Goal: Information Seeking & Learning: Learn about a topic

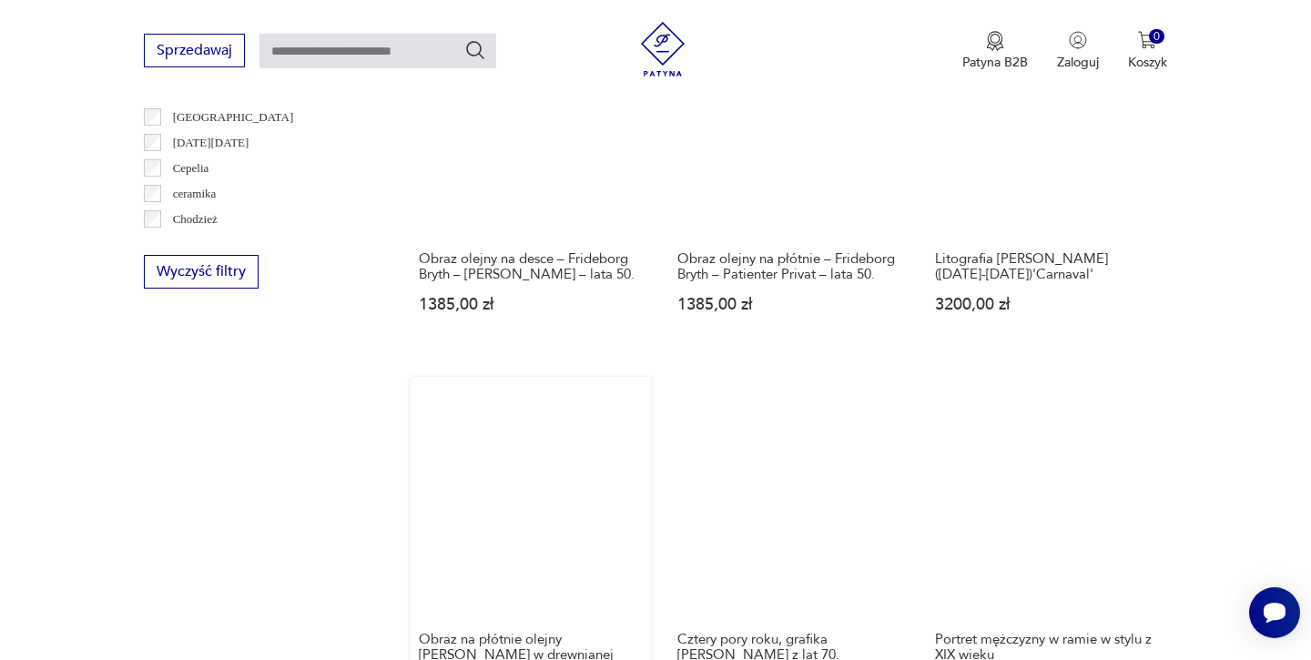
scroll to position [1576, 0]
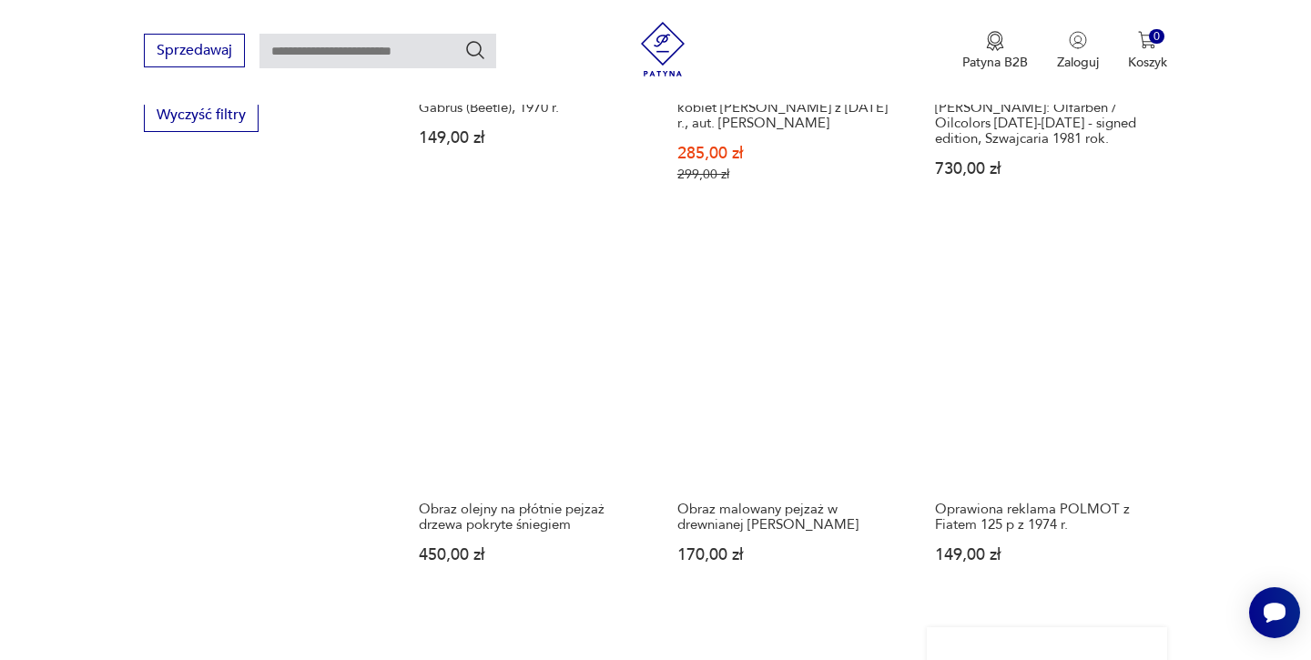
scroll to position [1728, 0]
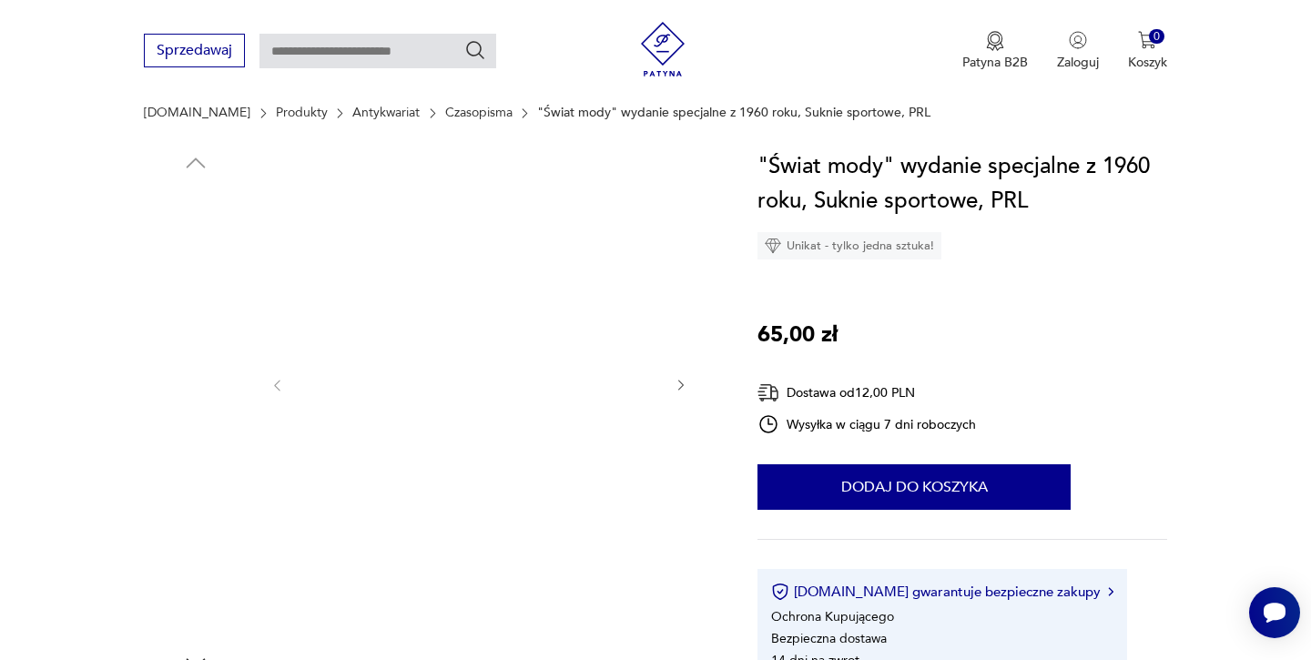
scroll to position [149, 0]
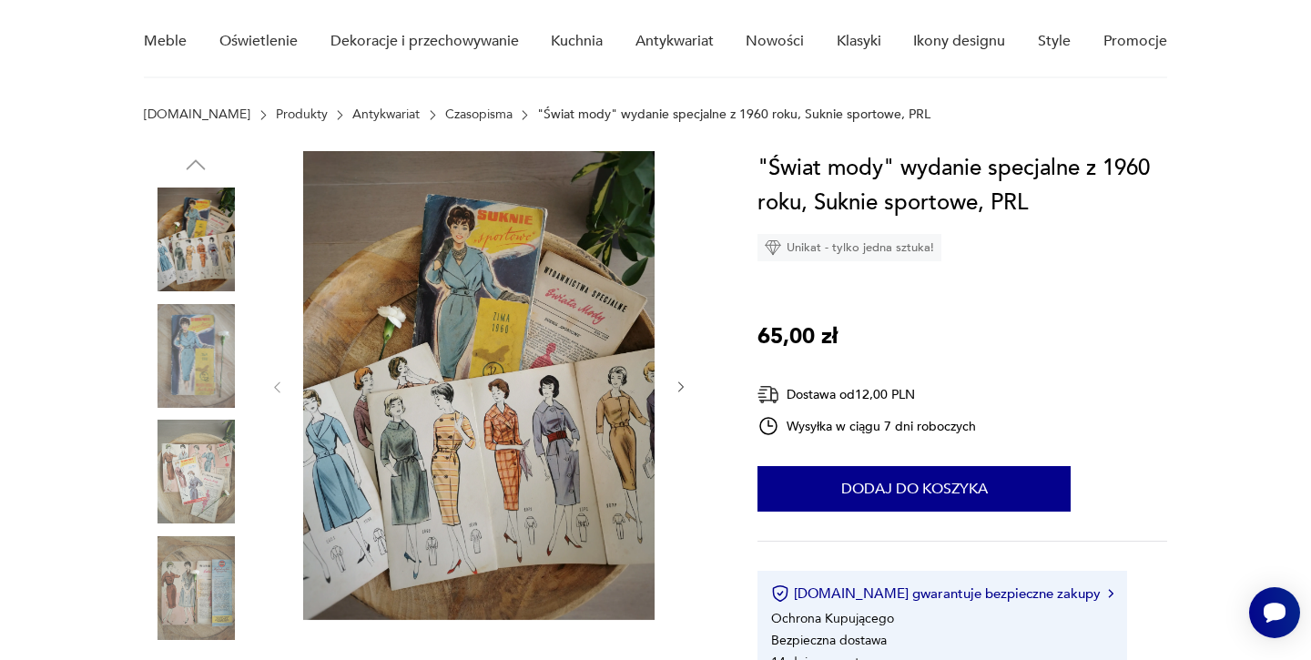
click at [205, 342] on img at bounding box center [196, 356] width 104 height 104
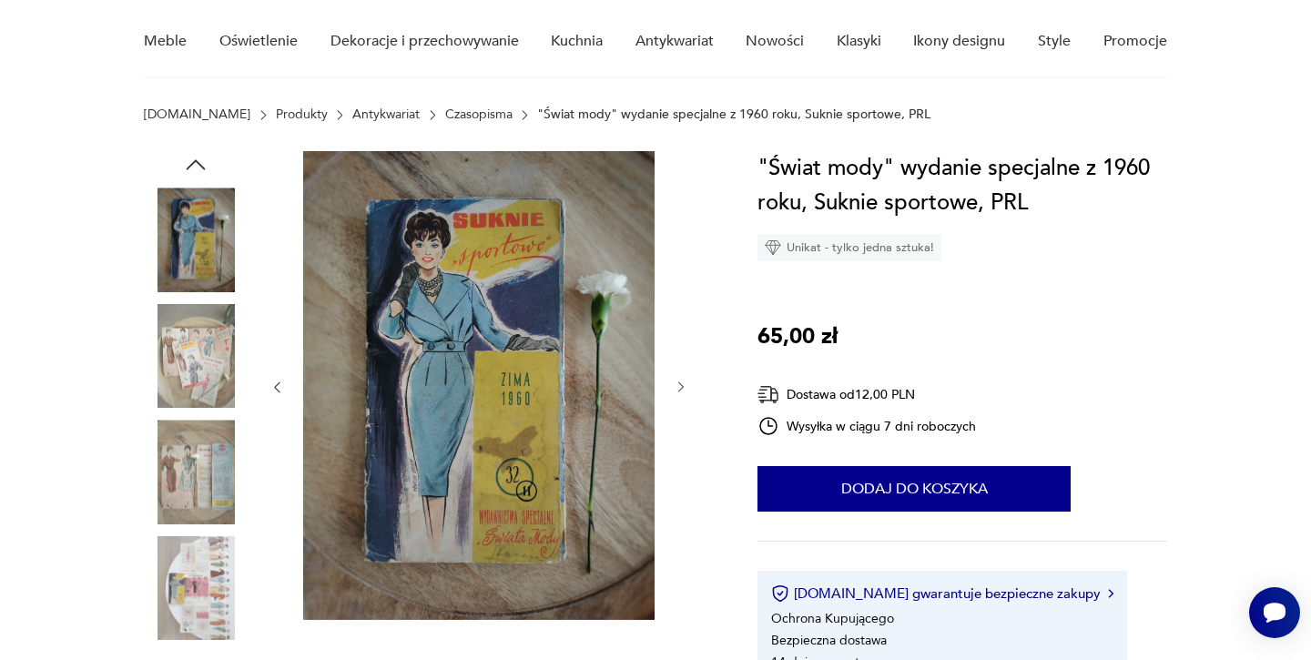
click at [193, 451] on img at bounding box center [196, 472] width 104 height 104
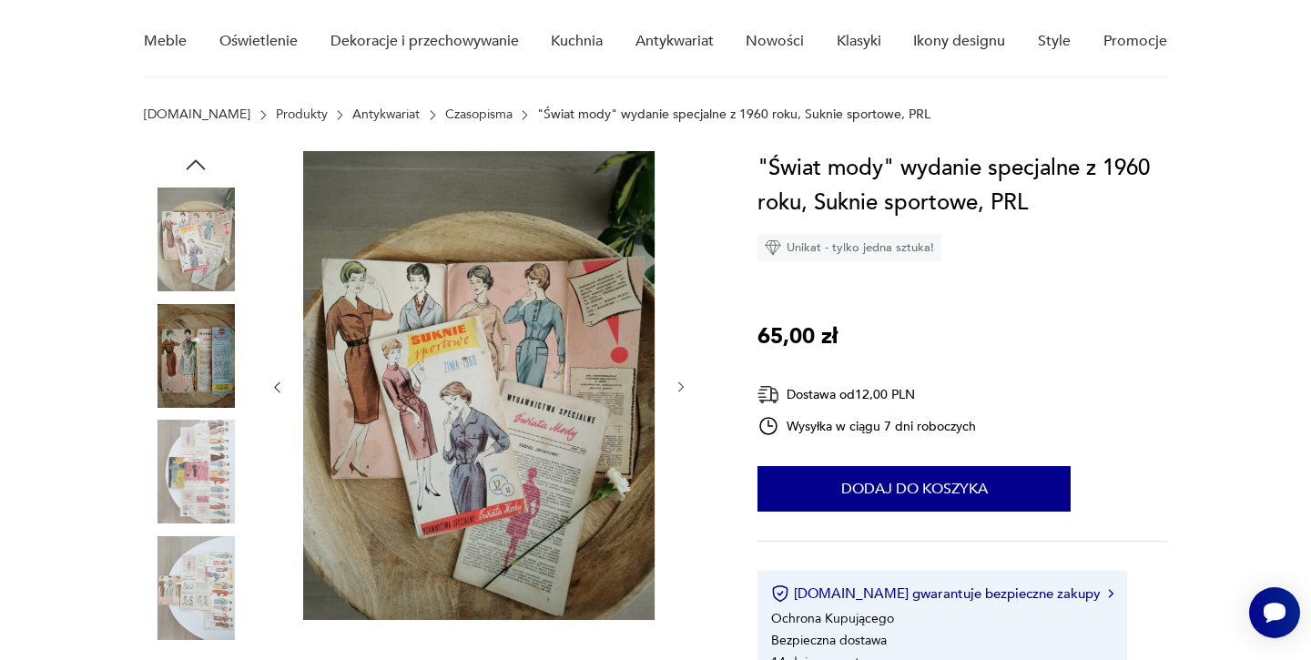
click at [192, 575] on img at bounding box center [196, 588] width 104 height 104
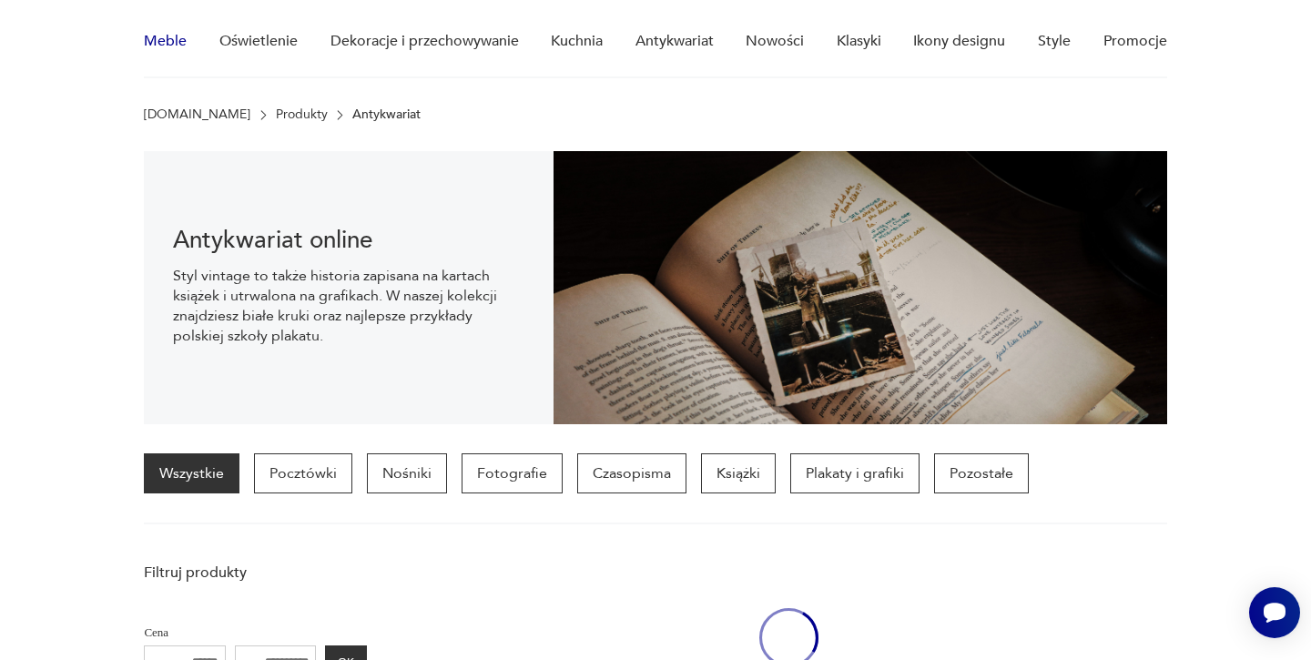
scroll to position [1655, 0]
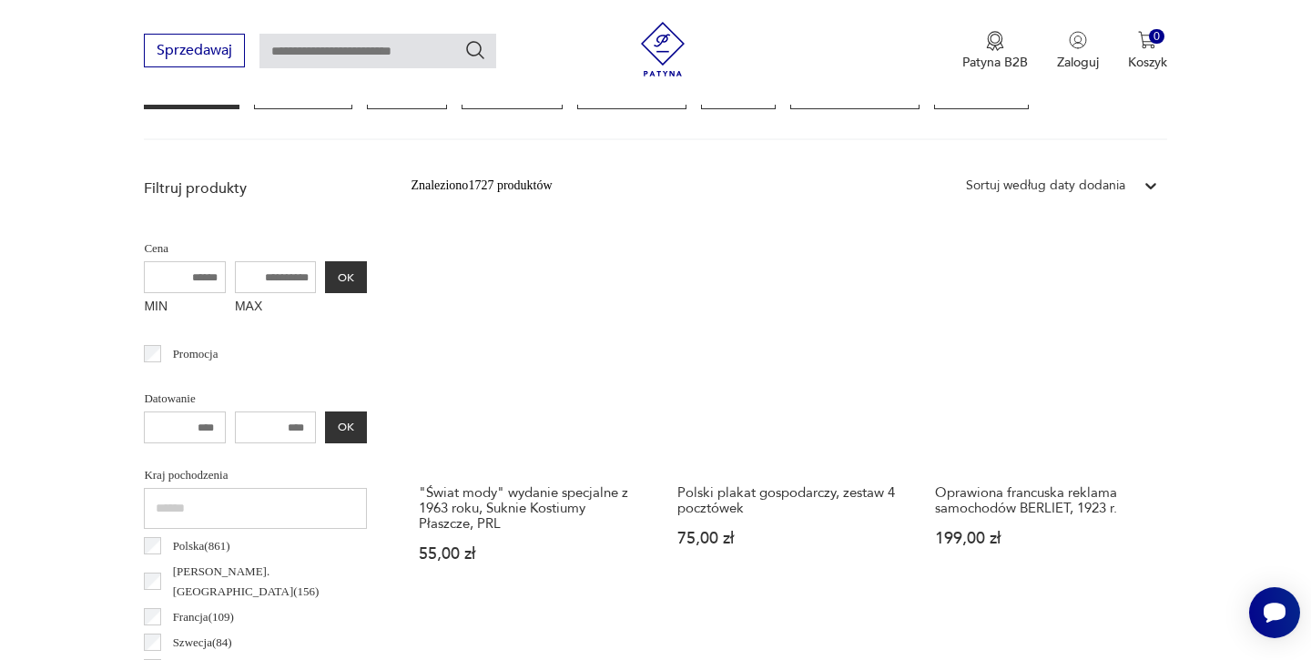
scroll to position [549, 0]
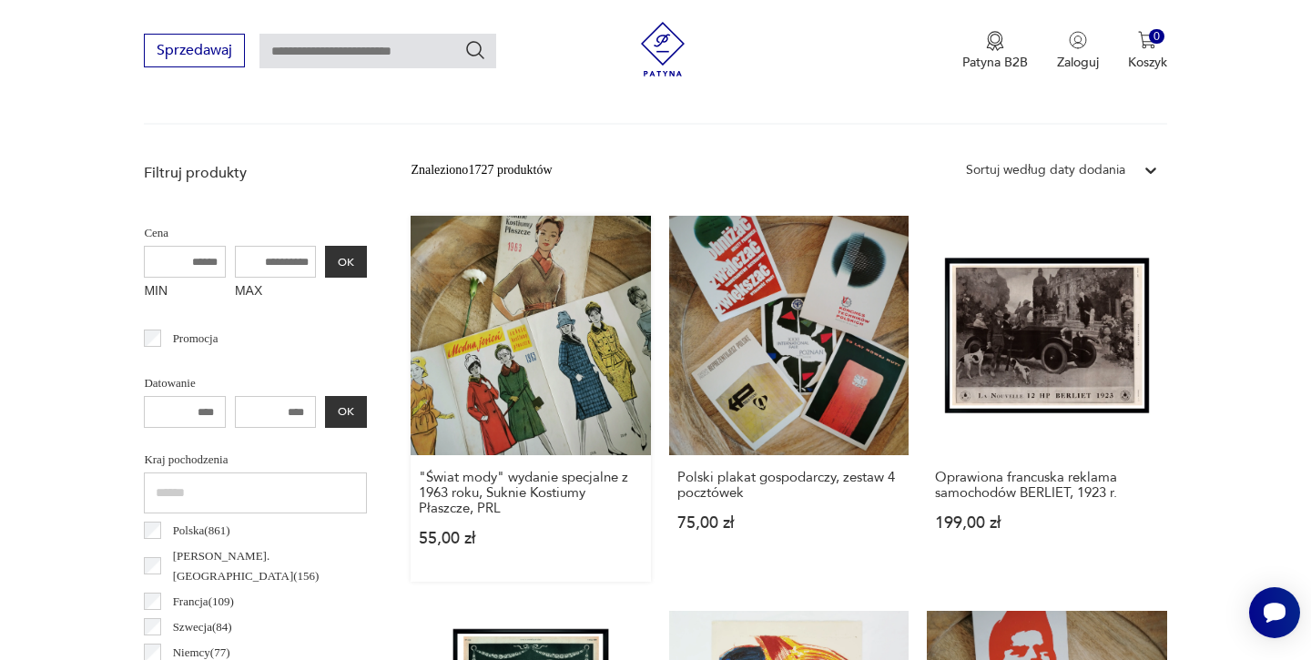
click at [475, 305] on link ""Świat mody" wydanie specjalne z 1963 roku, Suknie Kostiumy Płaszcze, PRL 55,00…" at bounding box center [530, 399] width 239 height 366
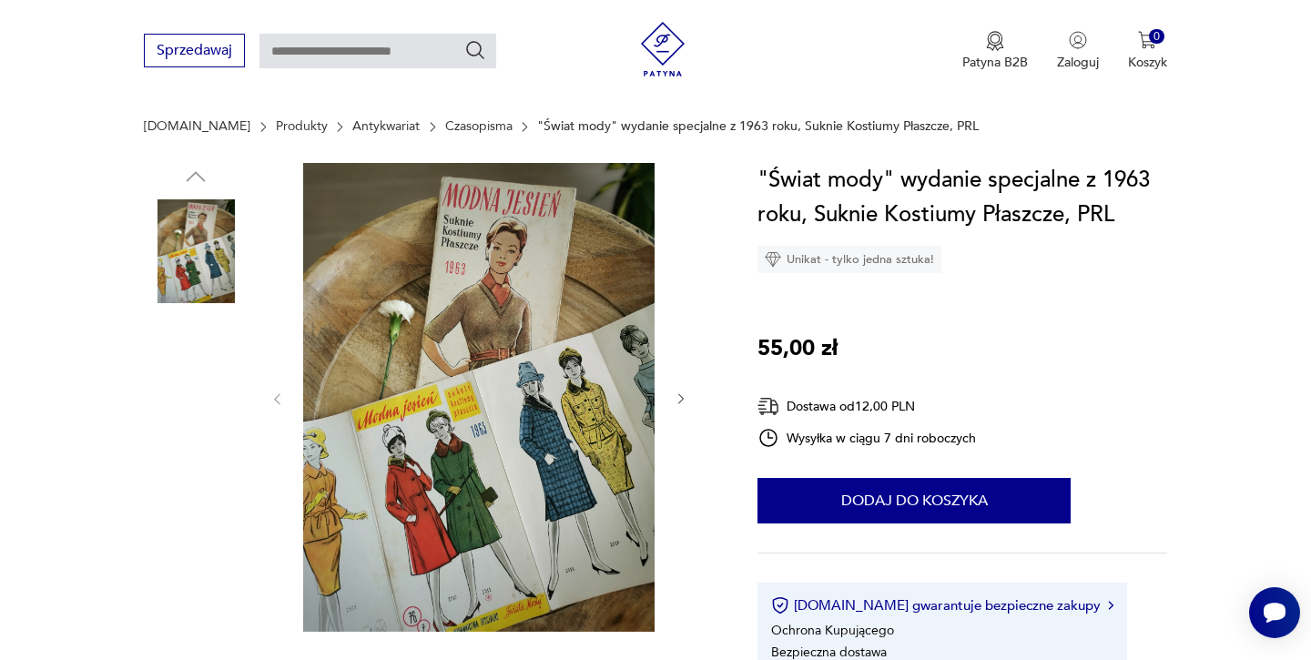
scroll to position [190, 0]
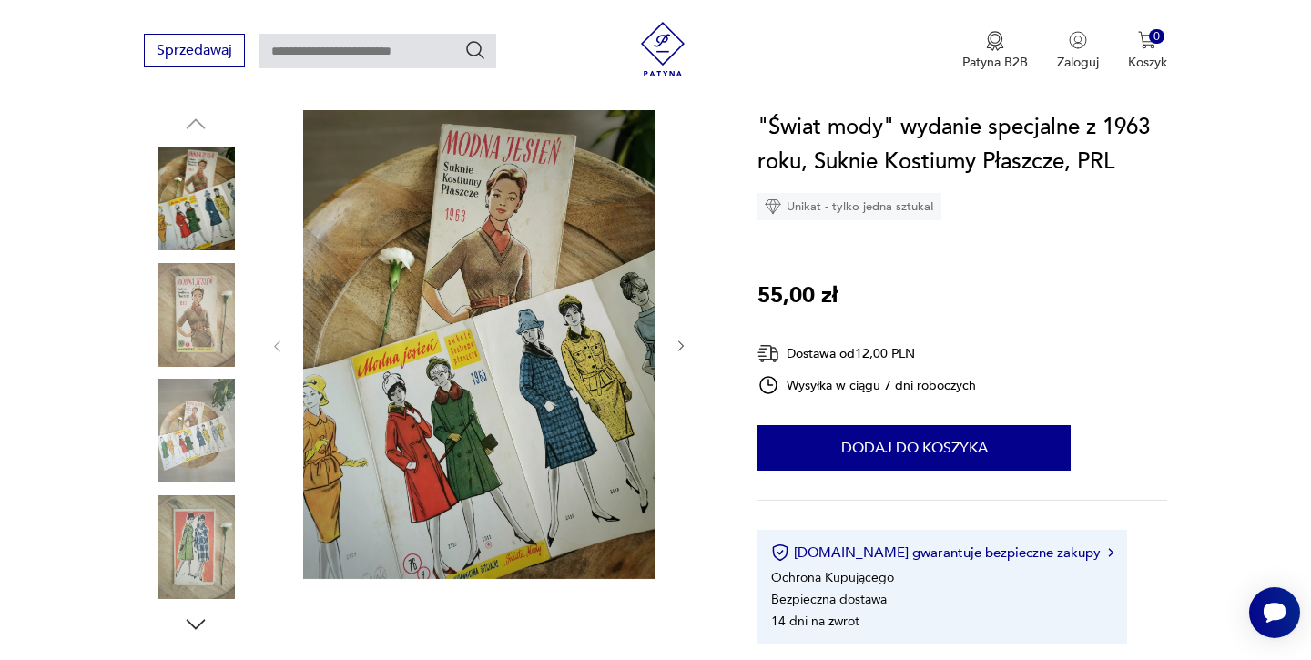
click at [187, 432] on img at bounding box center [196, 431] width 104 height 104
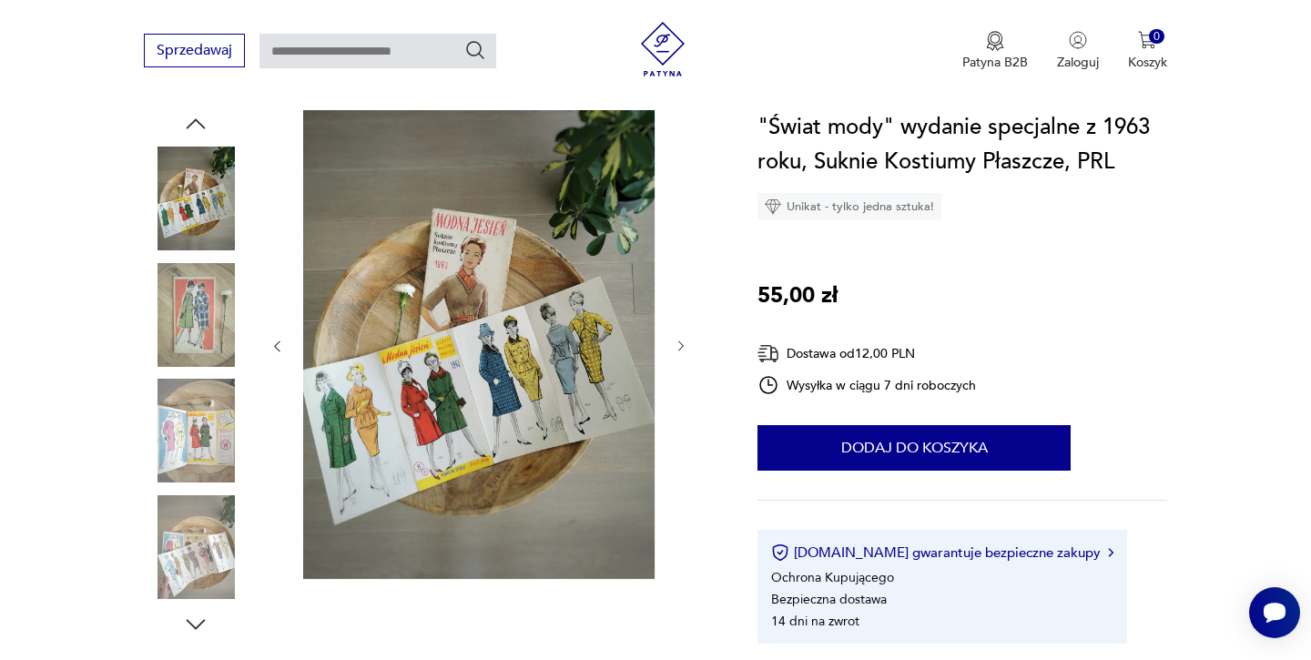
click at [189, 549] on img at bounding box center [196, 547] width 104 height 104
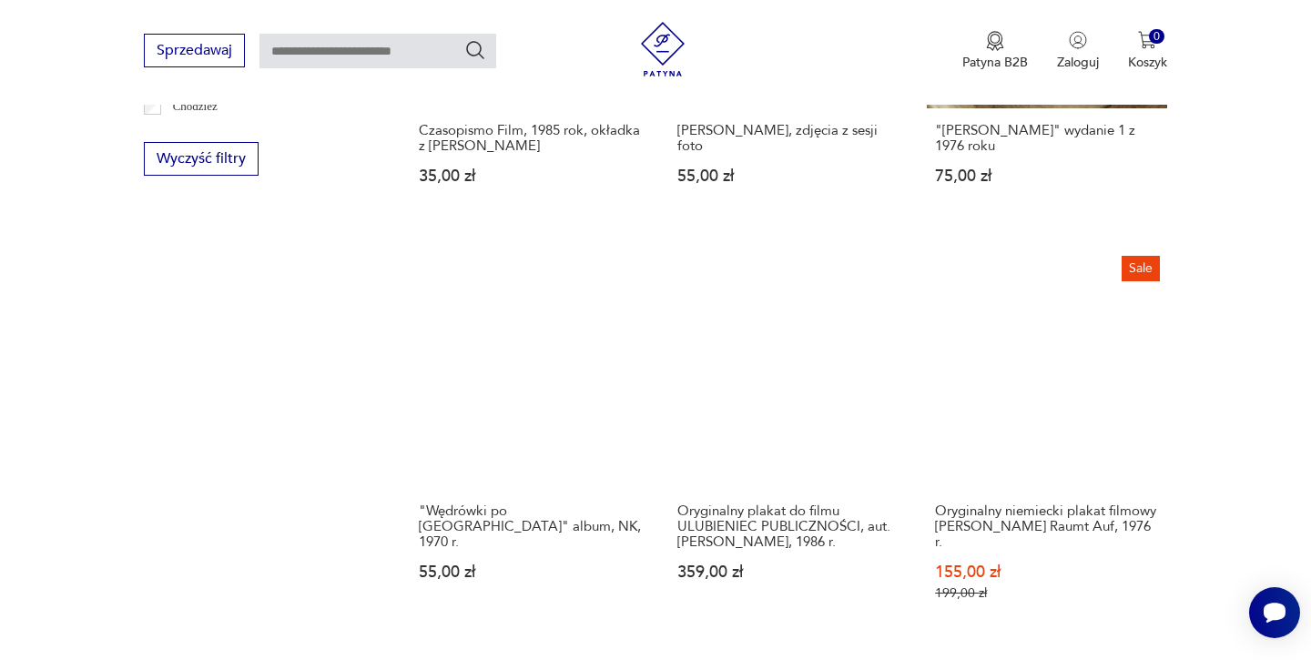
scroll to position [1700, 0]
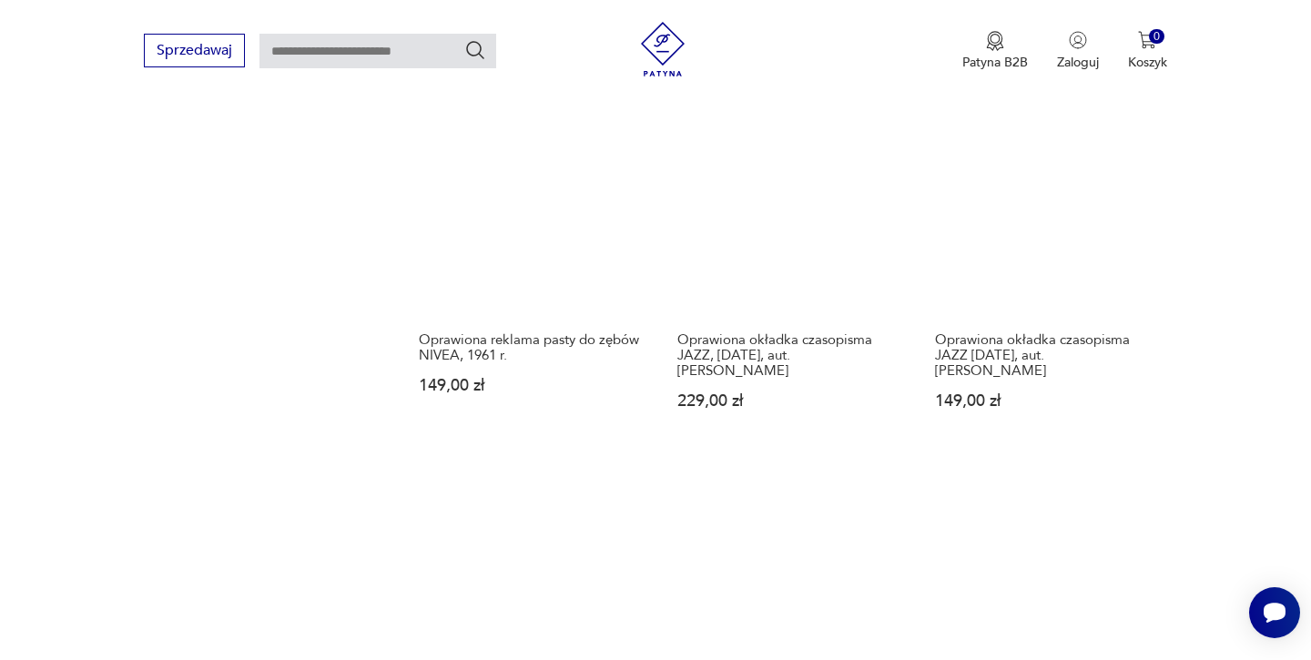
scroll to position [1911, 0]
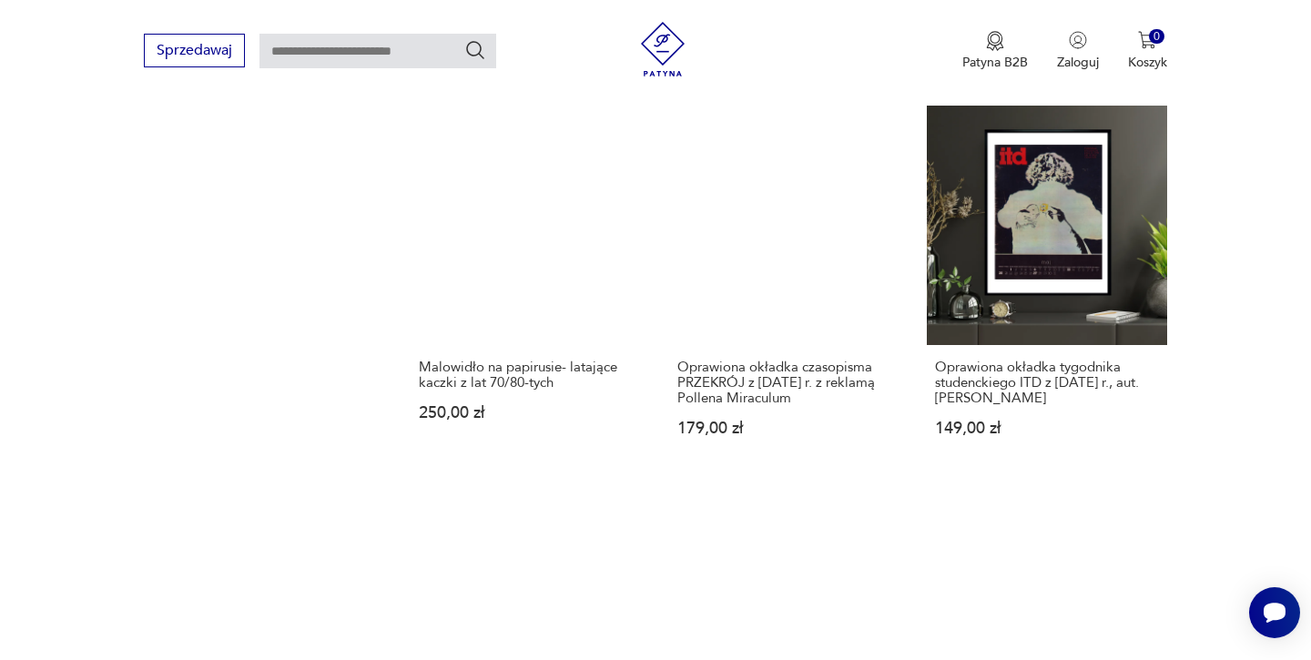
scroll to position [2241, 0]
